Goal: Information Seeking & Learning: Check status

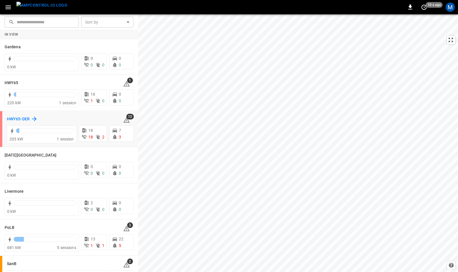
click at [12, 118] on h6 "HWY65-DER" at bounding box center [18, 119] width 23 height 6
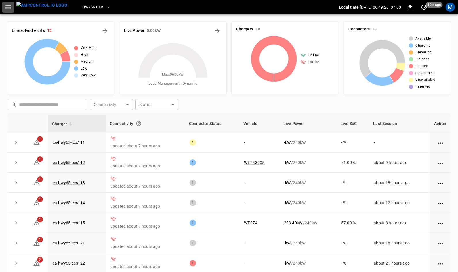
click at [8, 6] on icon "button" at bounding box center [8, 7] width 7 height 7
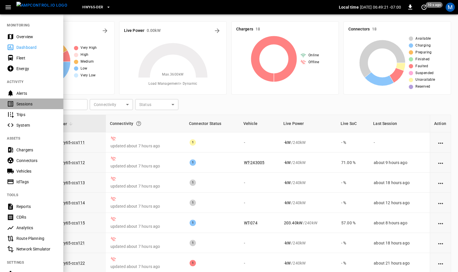
click at [30, 105] on div "Sessions" at bounding box center [36, 104] width 40 height 6
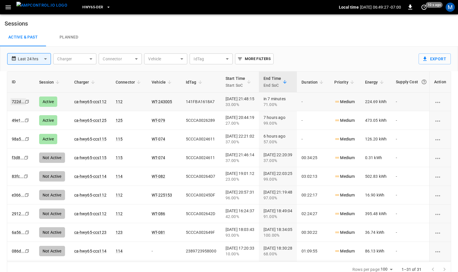
click at [18, 102] on link "722d ..." at bounding box center [18, 101] width 15 height 7
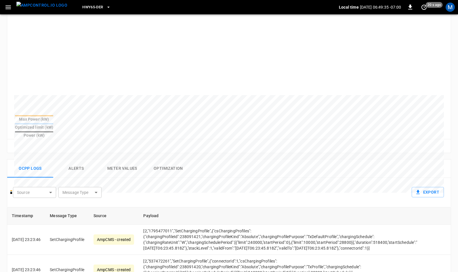
scroll to position [126, 0]
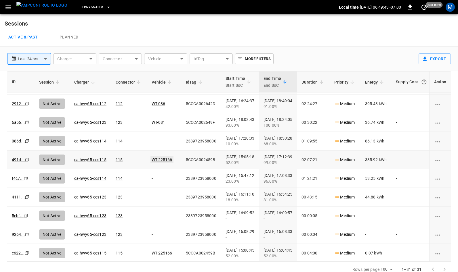
scroll to position [110, 0]
click at [88, 7] on span "HWY65-DER" at bounding box center [92, 7] width 21 height 7
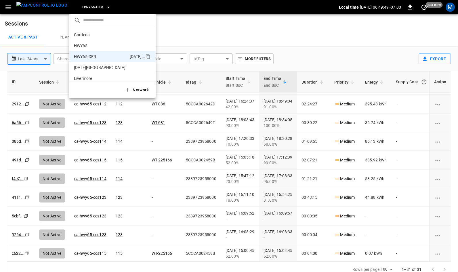
scroll to position [20, 0]
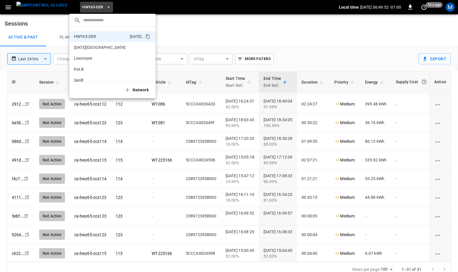
drag, startPoint x: 73, startPoint y: 35, endPoint x: 107, endPoint y: 24, distance: 36.1
click at [98, 36] on li "HWY65-DER [DATE].." at bounding box center [112, 36] width 86 height 11
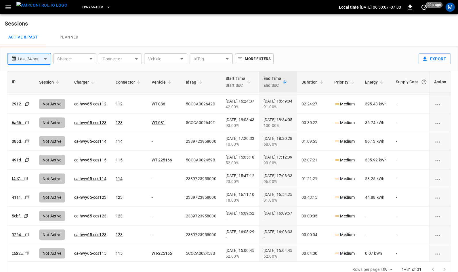
click at [107, 7] on icon "button" at bounding box center [108, 7] width 2 height 1
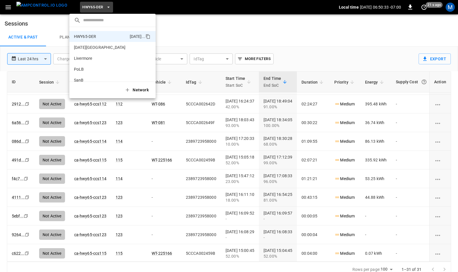
click at [385, 81] on div at bounding box center [229, 136] width 458 height 272
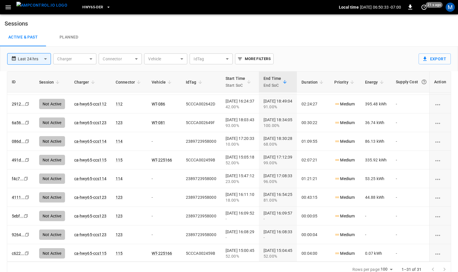
click at [385, 81] on div "​ Gardena 0b5e ... HWY65 26fb ... HWY65-DER [DATE].. [DATE][GEOGRAPHIC_DATA] c8…" at bounding box center [229, 136] width 458 height 272
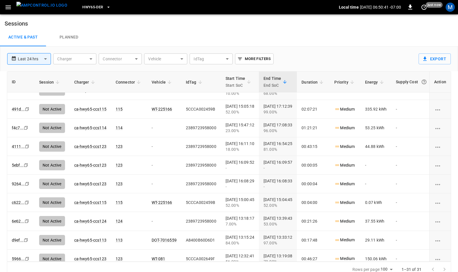
scroll to position [186, 0]
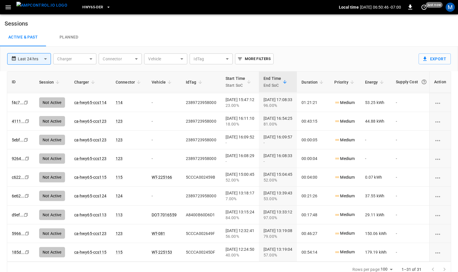
drag, startPoint x: 184, startPoint y: 81, endPoint x: 193, endPoint y: 81, distance: 9.5
click at [193, 81] on th "IdTag" at bounding box center [201, 82] width 40 height 21
click at [15, 139] on link "5ebf ..." at bounding box center [18, 140] width 14 height 7
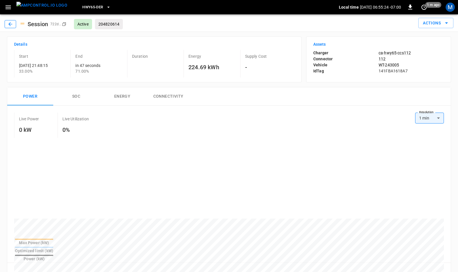
click at [9, 25] on icon "button" at bounding box center [10, 24] width 4 height 4
click at [8, 24] on icon "button" at bounding box center [10, 24] width 6 height 6
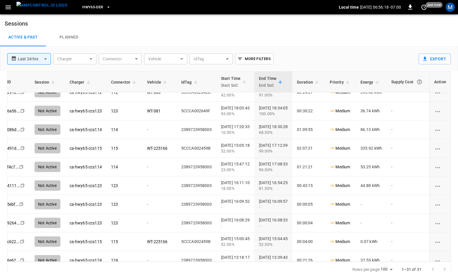
scroll to position [119, 5]
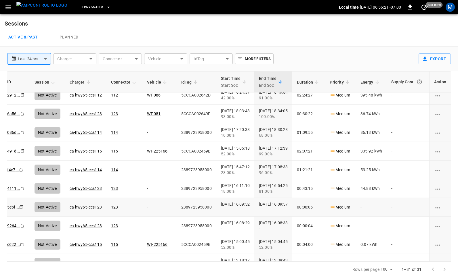
click at [12, 132] on link "086d ..." at bounding box center [13, 132] width 15 height 7
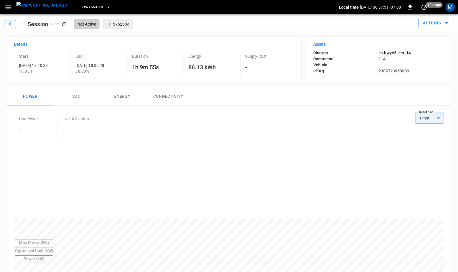
click at [10, 22] on icon "button" at bounding box center [10, 24] width 6 height 6
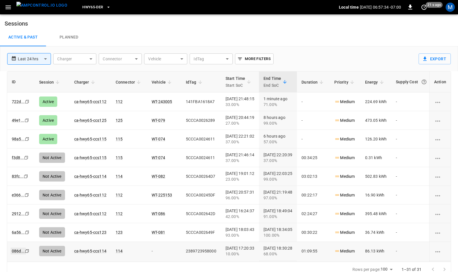
click at [17, 252] on link "086d ..." at bounding box center [18, 251] width 15 height 7
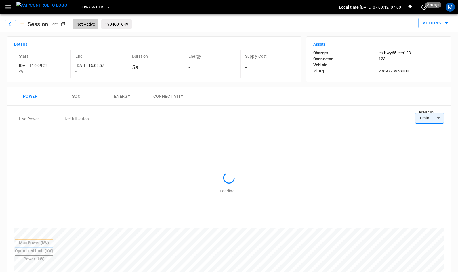
click at [382, 70] on p "2389723958000" at bounding box center [410, 71] width 65 height 6
copy p "2389723958000"
click at [9, 22] on icon "button" at bounding box center [10, 24] width 6 height 6
click at [9, 24] on icon "button" at bounding box center [10, 24] width 4 height 4
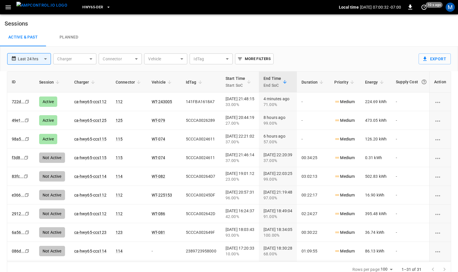
click at [385, 83] on span "Energy" at bounding box center [375, 82] width 20 height 7
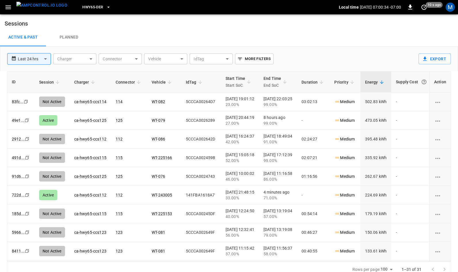
click at [385, 83] on span "Energy" at bounding box center [375, 82] width 20 height 7
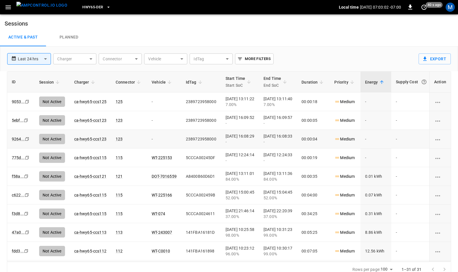
click at [196, 138] on td "2389723958000" at bounding box center [201, 139] width 40 height 19
click at [231, 78] on div "Start Time Start SoC" at bounding box center [235, 82] width 20 height 14
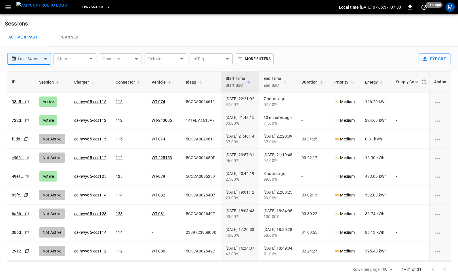
click at [43, 7] on img "menu" at bounding box center [41, 5] width 51 height 7
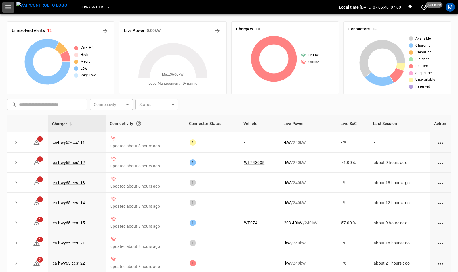
click at [10, 7] on icon "button" at bounding box center [7, 7] width 5 height 4
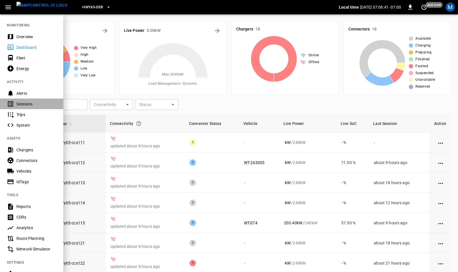
click at [25, 105] on div "Sessions" at bounding box center [36, 104] width 40 height 6
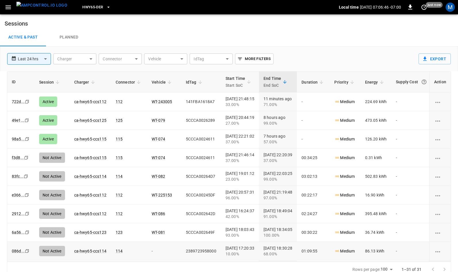
click at [192, 251] on td "2389723958000" at bounding box center [201, 251] width 40 height 19
copy td "2389723958000"
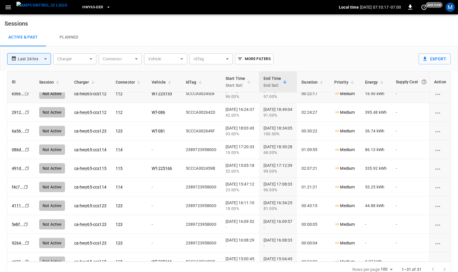
scroll to position [103, 0]
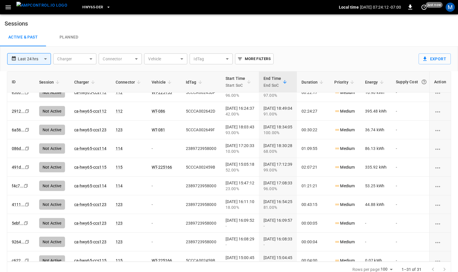
click at [40, 57] on body "**********" at bounding box center [229, 138] width 458 height 277
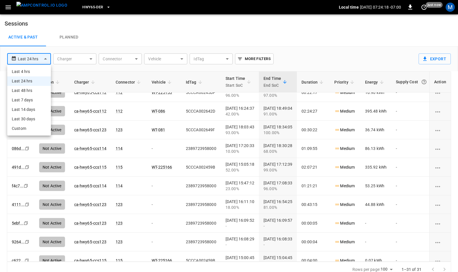
click at [35, 80] on li "Last 24 hrs" at bounding box center [29, 80] width 44 height 9
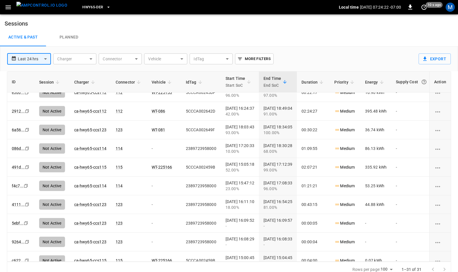
click at [203, 59] on body "**********" at bounding box center [229, 138] width 458 height 277
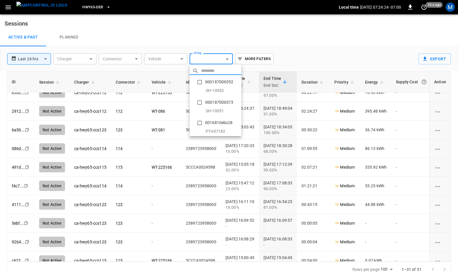
click at [216, 39] on div at bounding box center [229, 136] width 458 height 272
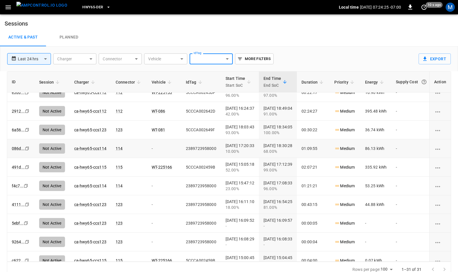
click at [194, 148] on td "2389723958000" at bounding box center [201, 148] width 40 height 19
copy td "2389723958000"
click at [207, 60] on body "**********" at bounding box center [229, 138] width 458 height 277
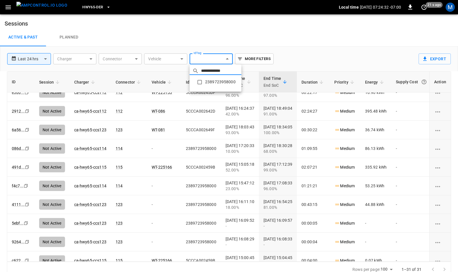
type input "**********"
click at [213, 81] on li "2389723958000" at bounding box center [215, 82] width 52 height 14
type input "**********"
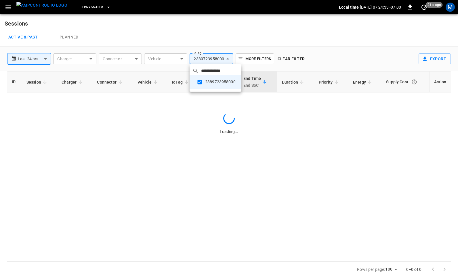
scroll to position [0, 0]
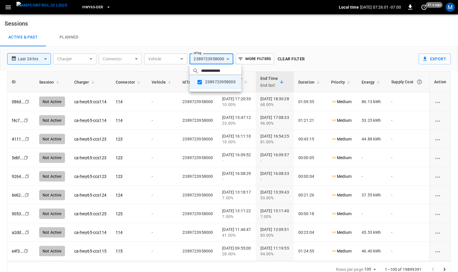
click at [381, 80] on div at bounding box center [229, 136] width 458 height 272
click at [316, 38] on div "Active & Past Planned" at bounding box center [229, 37] width 458 height 18
click at [379, 80] on span "Energy" at bounding box center [371, 82] width 20 height 7
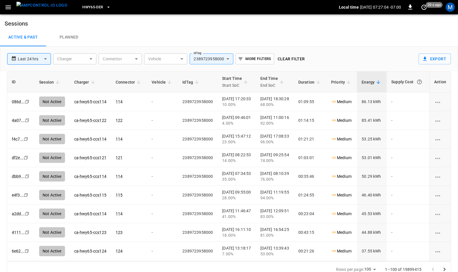
click at [382, 81] on span "Energy" at bounding box center [371, 82] width 20 height 7
click at [194, 118] on td "2389723958000" at bounding box center [198, 120] width 40 height 19
copy td "2389723958000"
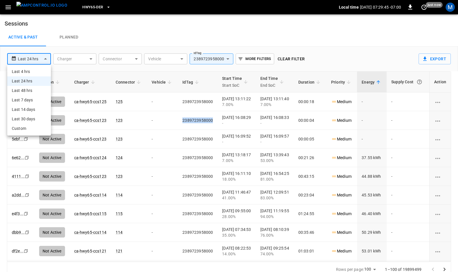
click at [42, 59] on body "**********" at bounding box center [229, 138] width 458 height 277
click at [48, 10] on div at bounding box center [229, 136] width 458 height 272
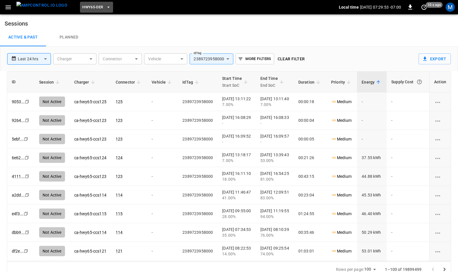
click at [82, 8] on span "HWY65-DER" at bounding box center [92, 7] width 21 height 7
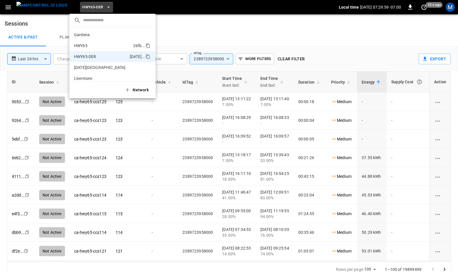
click at [89, 45] on li "HWY65 26fb ..." at bounding box center [112, 45] width 86 height 11
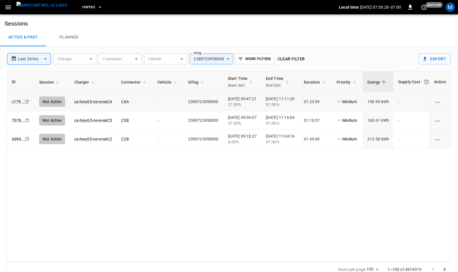
click at [16, 101] on link "c179 ..." at bounding box center [18, 101] width 13 height 5
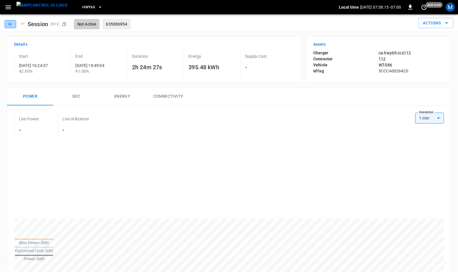
click at [8, 25] on icon "button" at bounding box center [10, 24] width 6 height 6
click at [11, 23] on icon "button" at bounding box center [10, 24] width 6 height 6
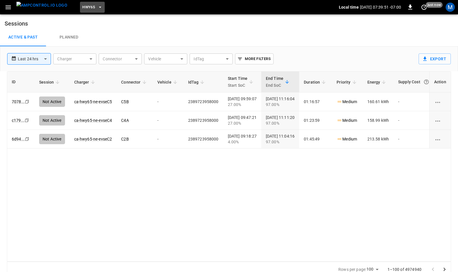
click at [97, 7] on icon "button" at bounding box center [100, 7] width 6 height 6
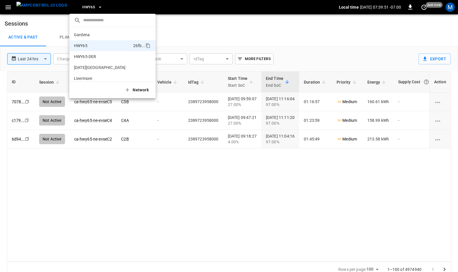
scroll to position [9, 0]
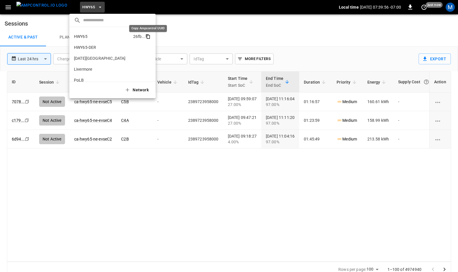
click at [148, 35] on icon "copy" at bounding box center [148, 37] width 3 height 4
